Goal: Go to known website: Access a specific website the user already knows

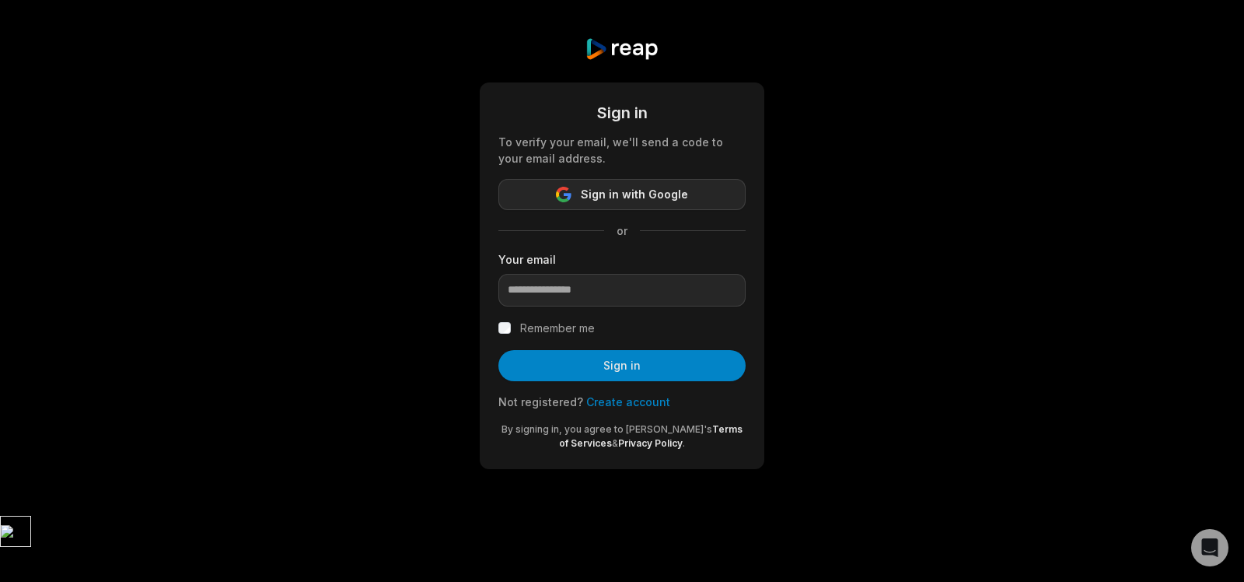
click at [677, 192] on span "Sign in with Google" at bounding box center [634, 194] width 107 height 19
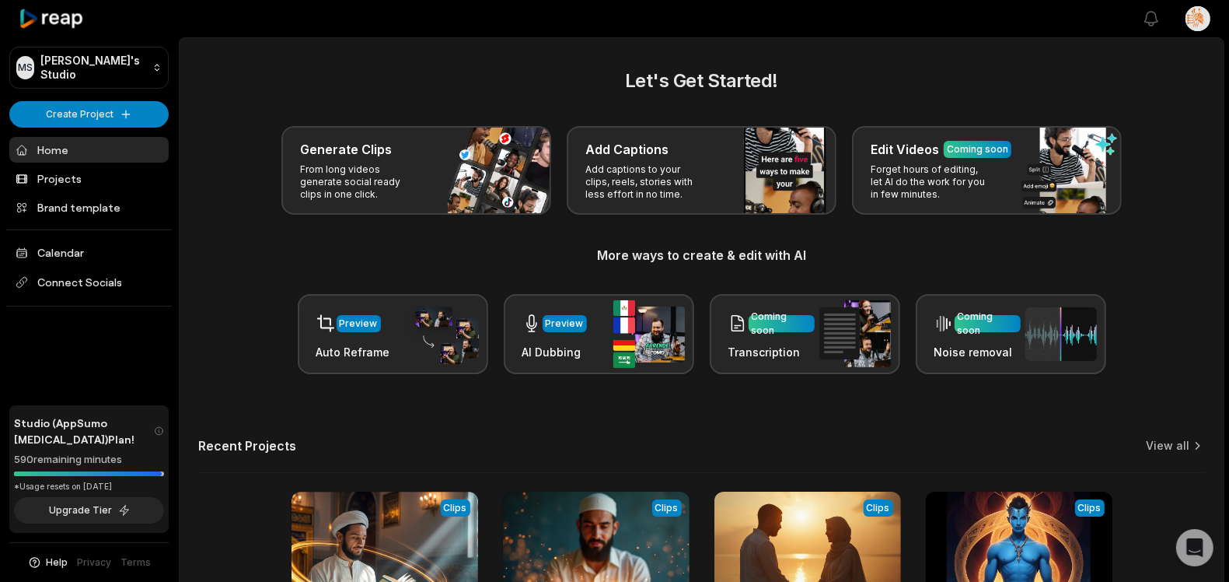
click at [93, 153] on link "Home" at bounding box center [88, 150] width 159 height 26
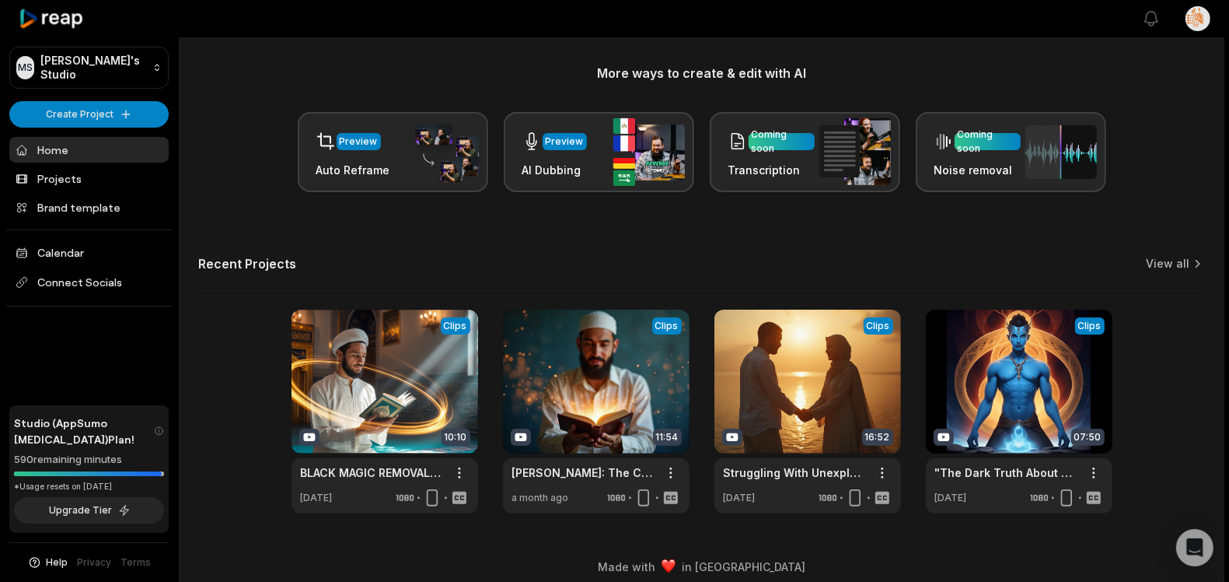
scroll to position [193, 0]
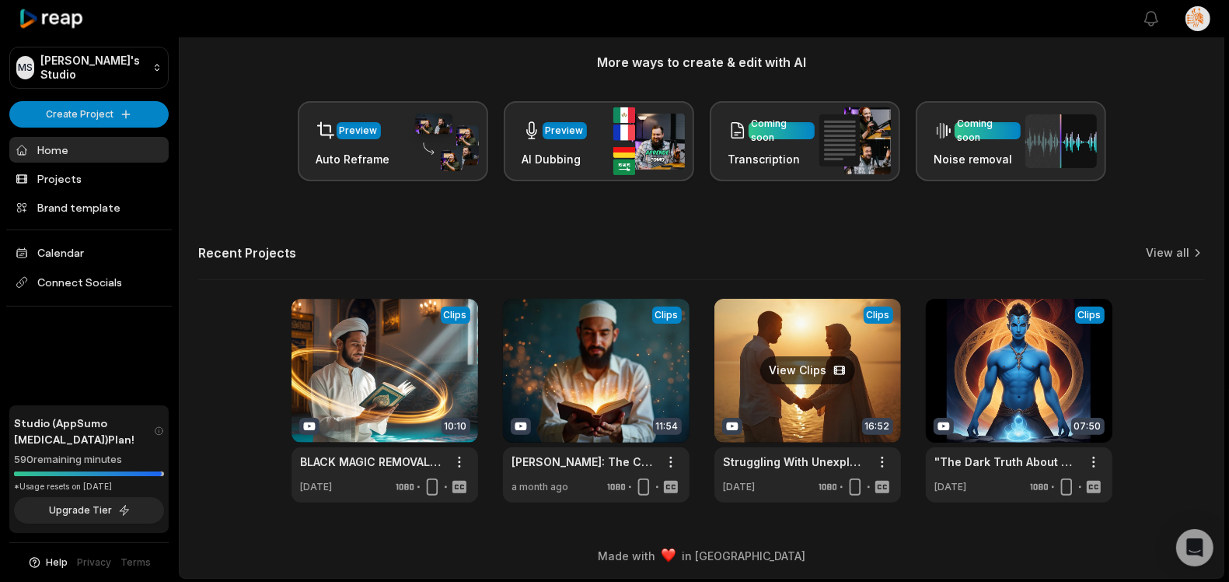
click at [846, 403] on link at bounding box center [808, 401] width 187 height 204
